Goal: Task Accomplishment & Management: Manage account settings

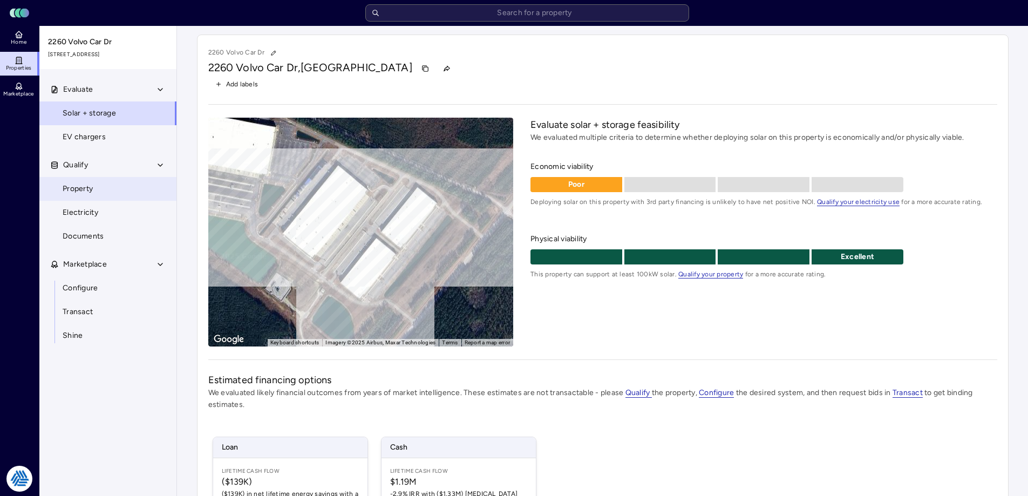
click at [116, 187] on link "Property" at bounding box center [108, 189] width 138 height 24
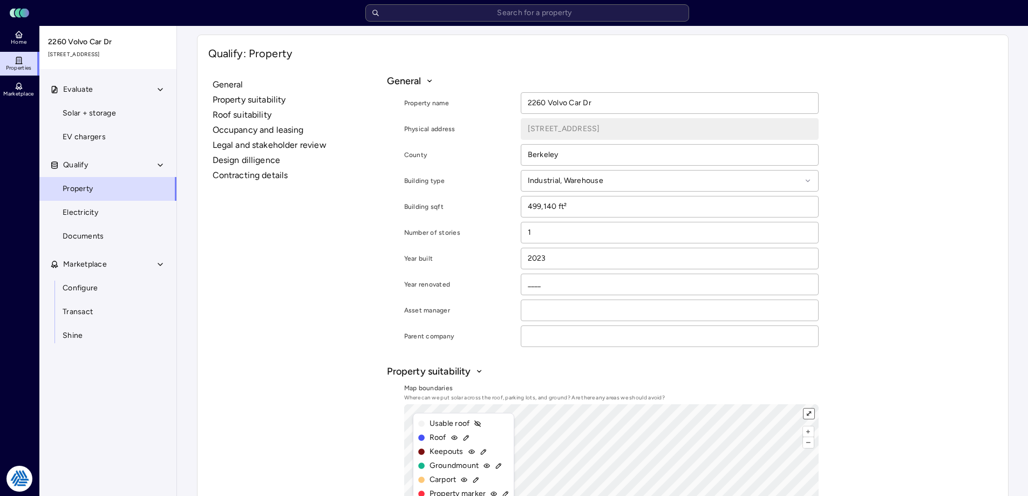
click at [811, 412] on button "⤢" at bounding box center [809, 414] width 10 height 10
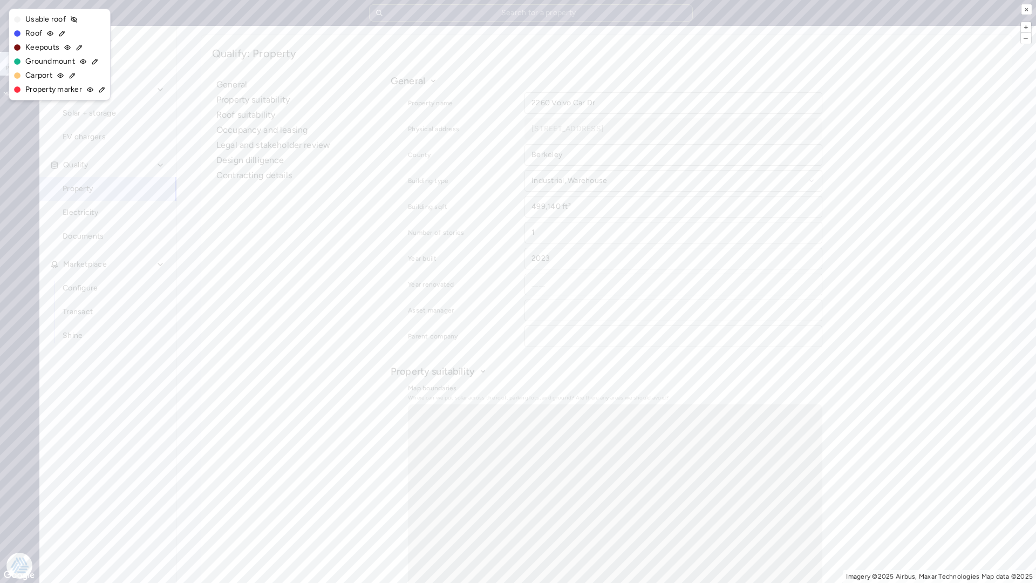
click at [60, 33] on icon at bounding box center [62, 34] width 8 height 8
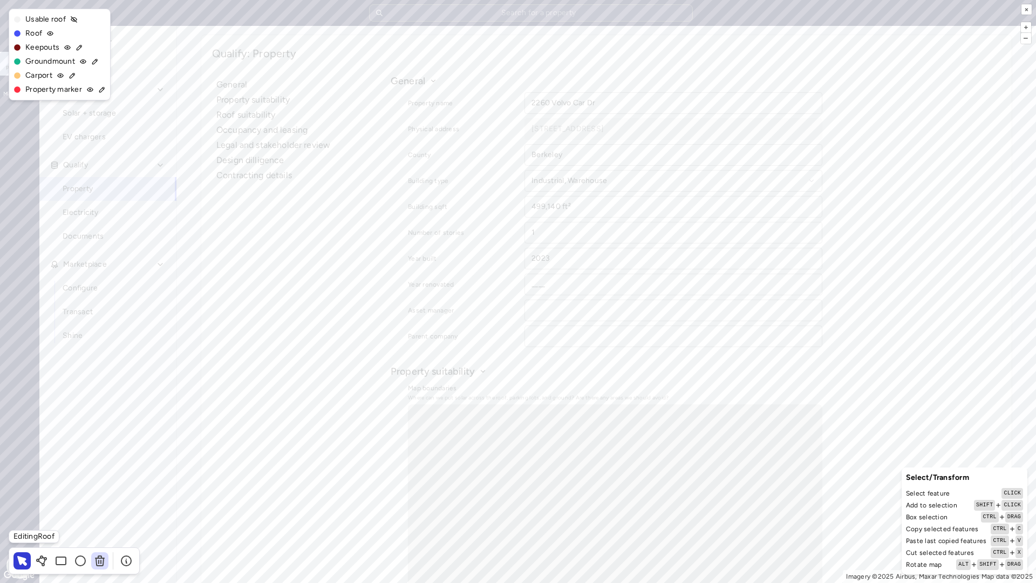
click at [99, 495] on icon at bounding box center [99, 561] width 0 height 3
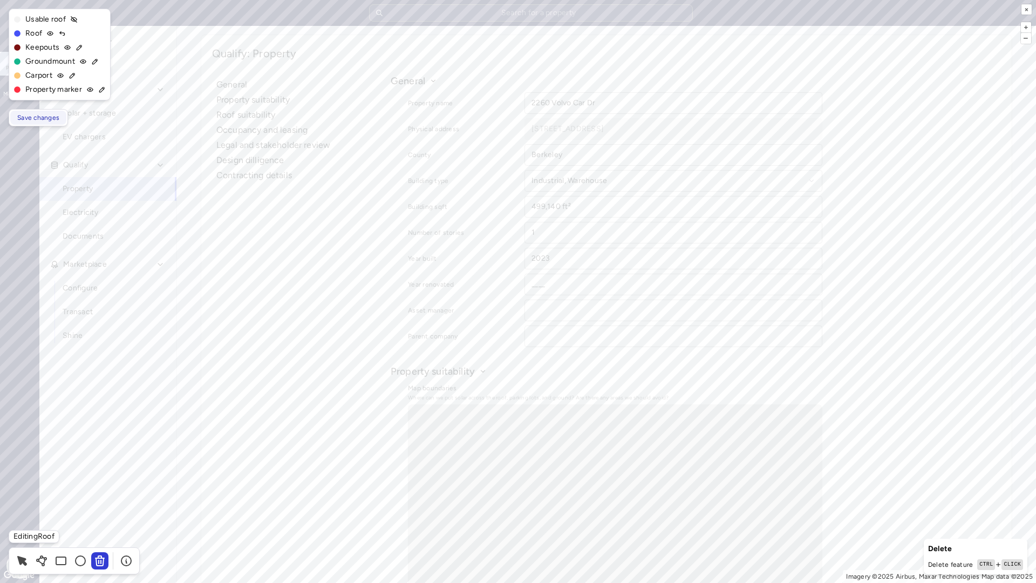
click at [35, 118] on span "Save changes" at bounding box center [38, 117] width 42 height 11
type input "418,495.21 ft²"
type input "209,247.6 ft²"
click at [1028, 8] on button "×" at bounding box center [1027, 9] width 10 height 10
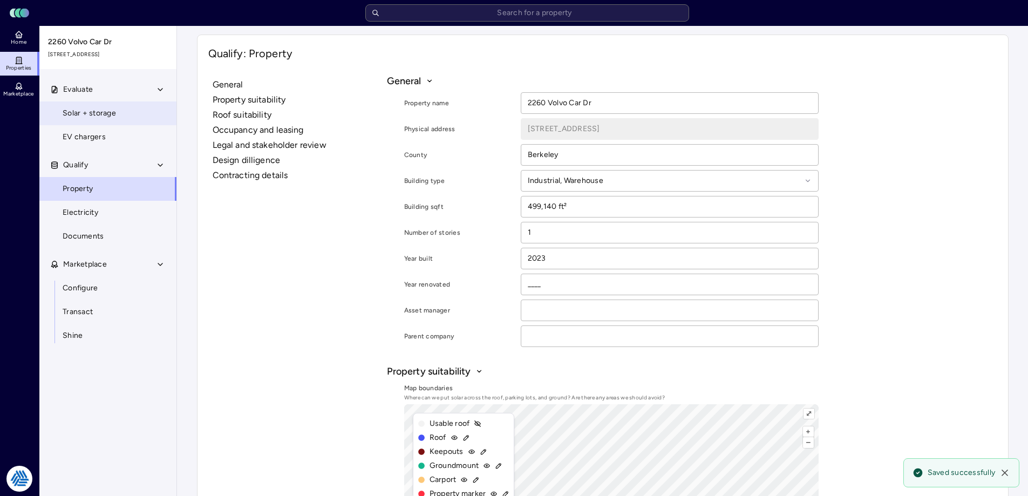
click at [142, 111] on link "Solar + storage" at bounding box center [108, 113] width 138 height 24
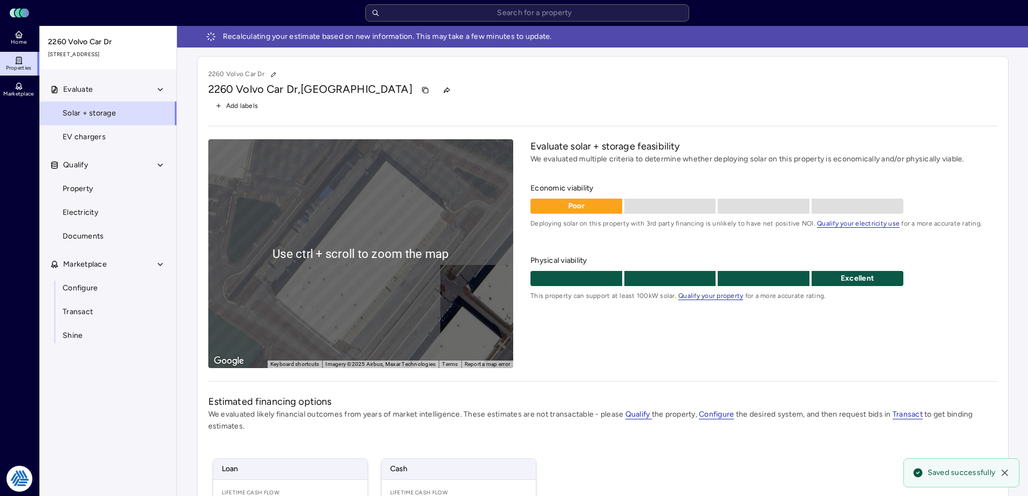
scroll to position [108, 0]
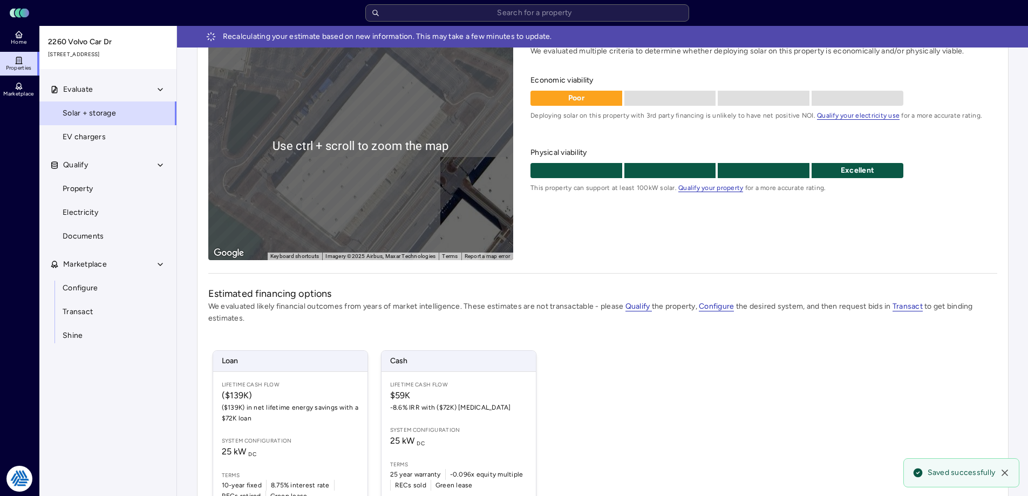
click at [594, 405] on div "Loan Lifetime Cash Flow ($139K) ($139K) in net lifetime energy savings with a $…" at bounding box center [602, 430] width 789 height 186
